Goal: Task Accomplishment & Management: Manage account settings

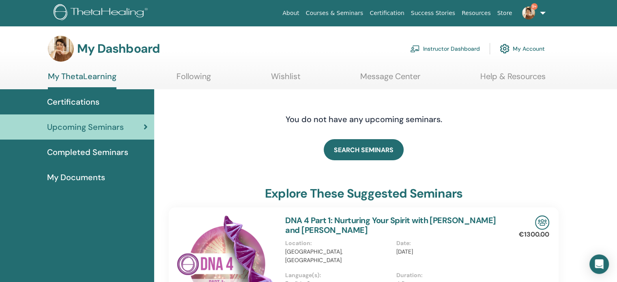
click at [58, 100] on span "Certifications" at bounding box center [73, 102] width 52 height 12
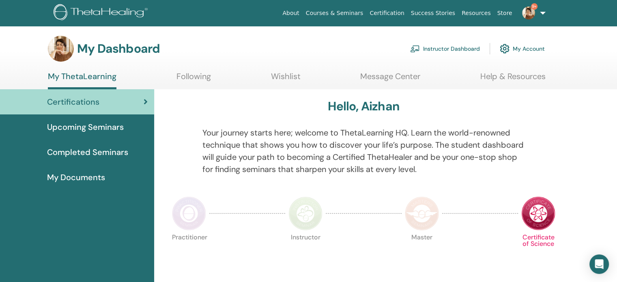
click at [438, 47] on link "Instructor Dashboard" at bounding box center [445, 49] width 70 height 18
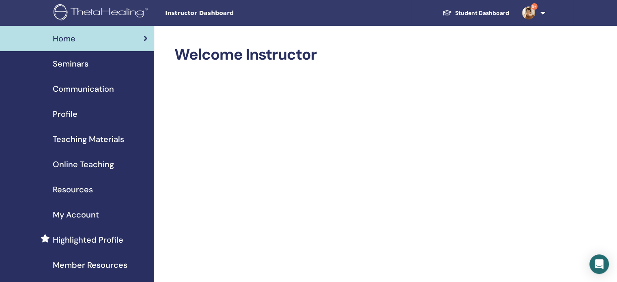
click at [65, 64] on span "Seminars" at bounding box center [71, 64] width 36 height 12
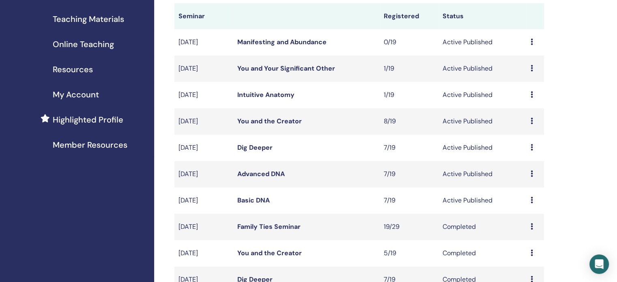
scroll to position [122, 0]
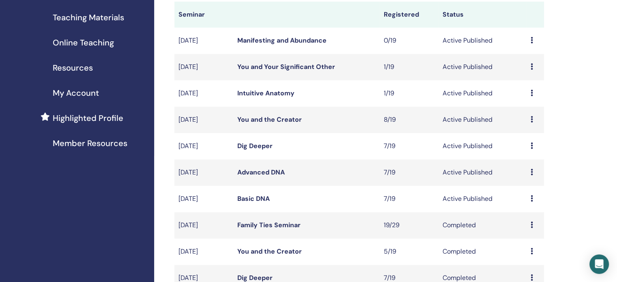
click at [244, 197] on link "Basic DNA" at bounding box center [253, 198] width 32 height 9
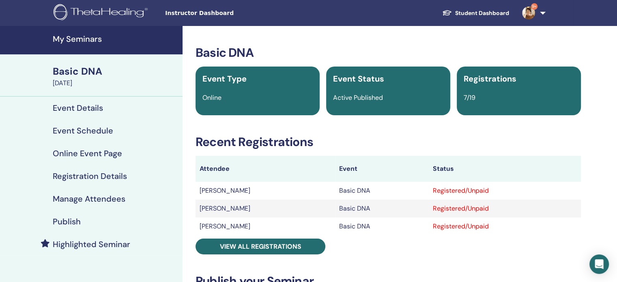
click at [104, 200] on h4 "Manage Attendees" at bounding box center [89, 199] width 73 height 10
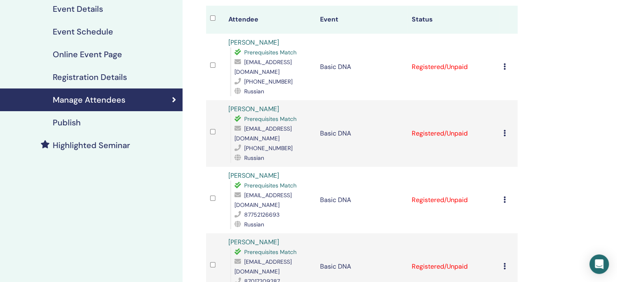
scroll to position [122, 0]
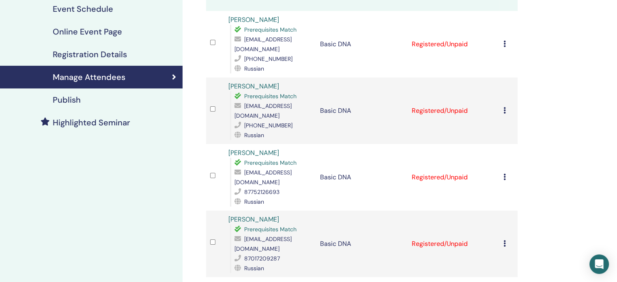
click at [279, 82] on link "[PERSON_NAME]" at bounding box center [253, 86] width 51 height 9
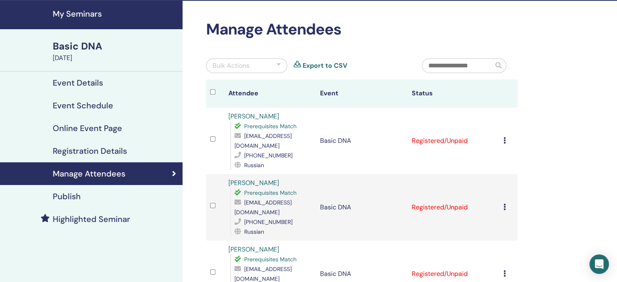
scroll to position [0, 0]
